Goal: Find specific page/section: Find specific page/section

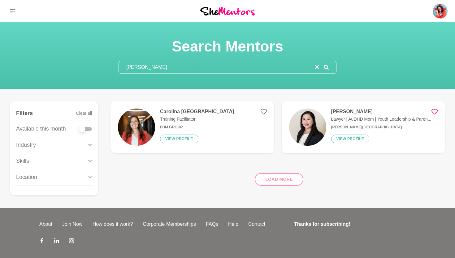
click at [88, 128] on div at bounding box center [86, 129] width 12 height 4
checkbox input "true"
click at [88, 128] on div at bounding box center [86, 129] width 12 height 4
checkbox input "true"
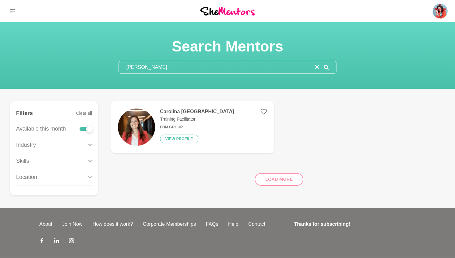
click at [144, 69] on input "[PERSON_NAME]" at bounding box center [217, 67] width 196 height 12
click at [317, 66] on icon "reset" at bounding box center [317, 67] width 4 height 4
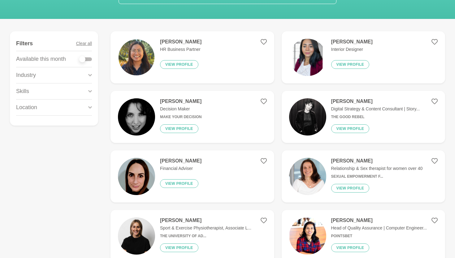
scroll to position [66, 0]
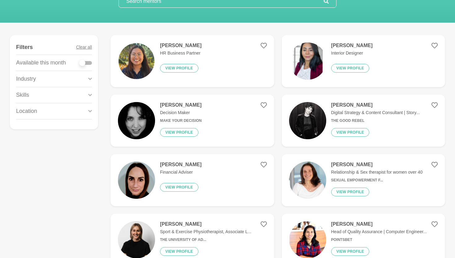
click at [88, 62] on div at bounding box center [86, 63] width 12 height 4
checkbox input "true"
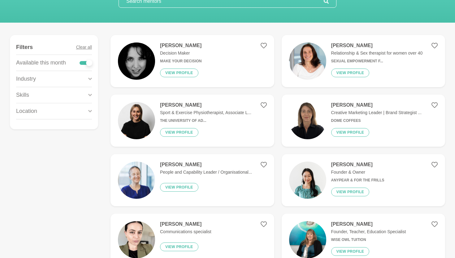
click at [89, 93] on icon at bounding box center [90, 95] width 4 height 8
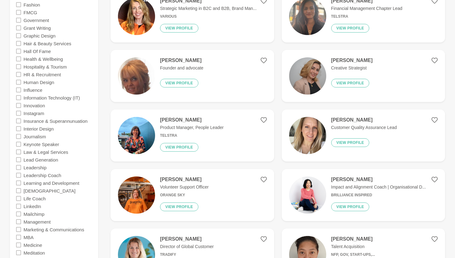
scroll to position [677, 0]
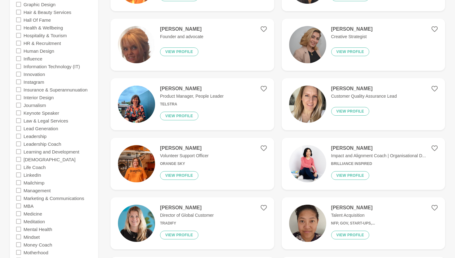
click at [19, 157] on icon at bounding box center [18, 159] width 5 height 5
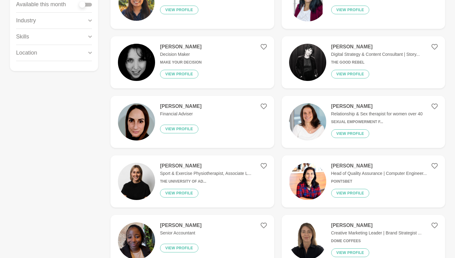
scroll to position [37, 0]
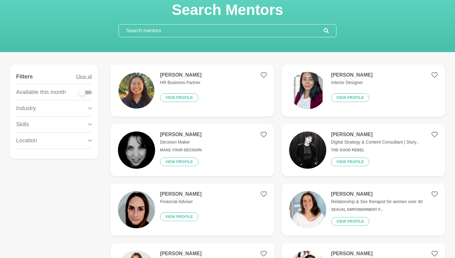
click at [88, 92] on div at bounding box center [86, 92] width 12 height 4
checkbox input "true"
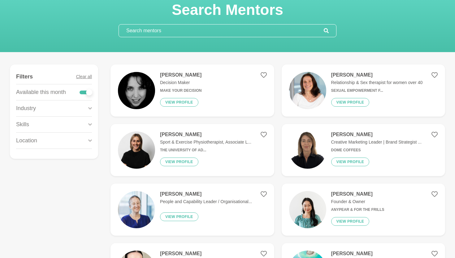
click at [90, 126] on icon at bounding box center [90, 124] width 4 height 8
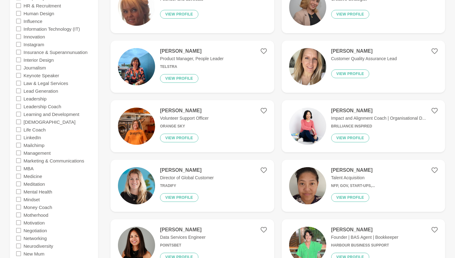
scroll to position [714, 0]
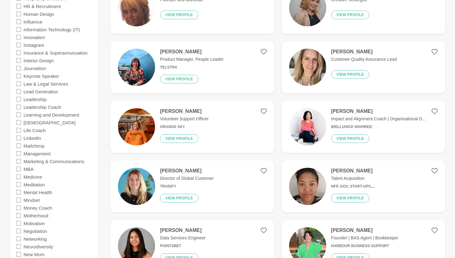
click at [19, 123] on icon at bounding box center [18, 122] width 5 height 5
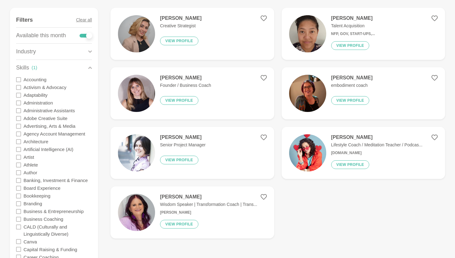
scroll to position [91, 0]
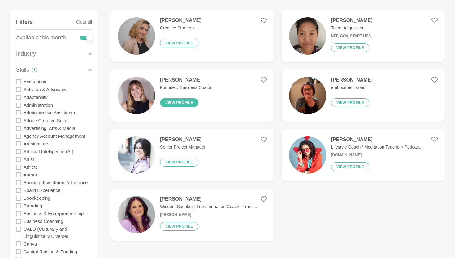
click at [176, 103] on button "View profile" at bounding box center [179, 102] width 38 height 9
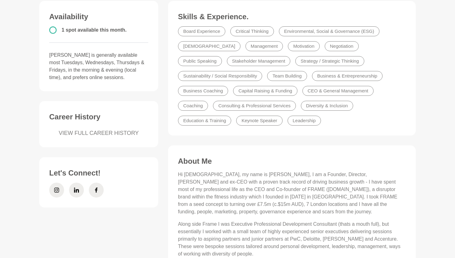
scroll to position [168, 0]
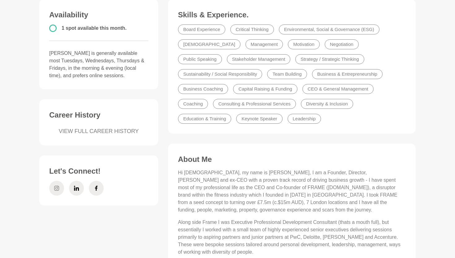
click at [56, 186] on icon at bounding box center [56, 188] width 5 height 15
